Goal: Check status

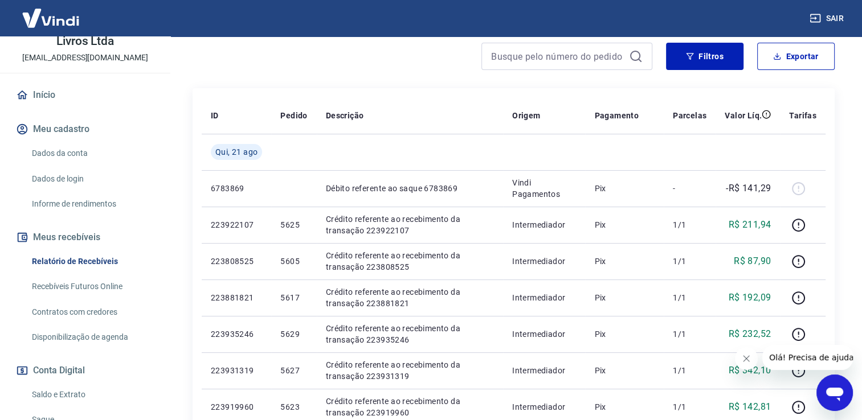
scroll to position [105, 0]
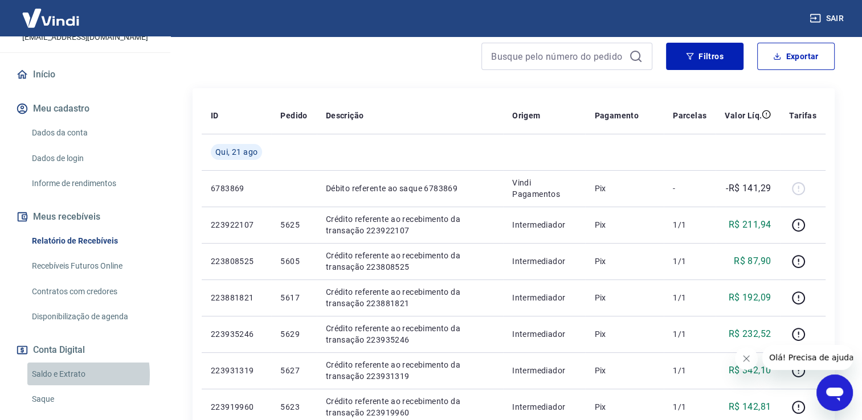
click at [54, 375] on link "Saldo e Extrato" at bounding box center [91, 374] width 129 height 23
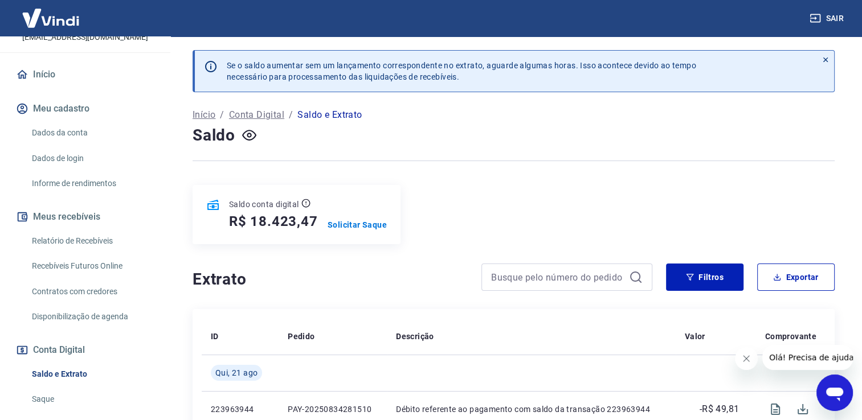
click at [284, 218] on h5 "R$ 18.423,47" at bounding box center [273, 221] width 89 height 18
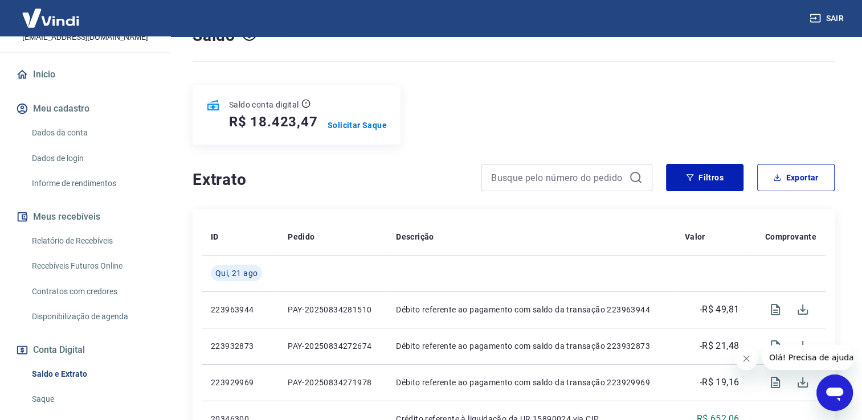
scroll to position [93, 0]
